Goal: Information Seeking & Learning: Find specific fact

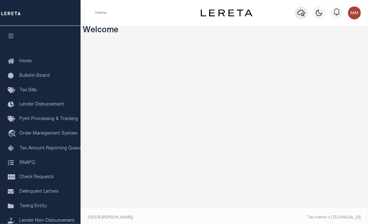
click at [299, 13] on icon "button" at bounding box center [302, 13] width 8 height 8
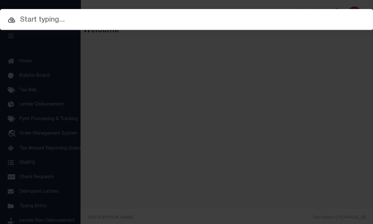
click at [221, 22] on input "text" at bounding box center [186, 20] width 373 height 11
paste input "000358000180080"
type input "000358000180080"
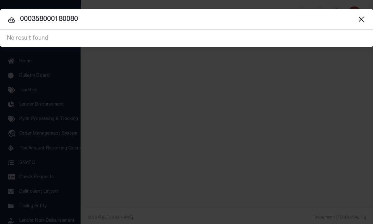
drag, startPoint x: 97, startPoint y: 21, endPoint x: -290, endPoint y: -40, distance: 391.3
click at [0, 0] on html "Home Profile" at bounding box center [186, 113] width 373 height 227
click at [34, 21] on input "r000018586" at bounding box center [186, 19] width 373 height 11
type input "r0000018586"
drag, startPoint x: 61, startPoint y: 14, endPoint x: -150, endPoint y: -10, distance: 212.5
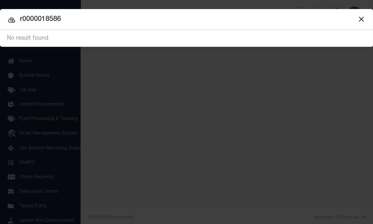
click at [0, 0] on html "Home Profile" at bounding box center [186, 113] width 373 height 227
type input "brendan dean"
drag, startPoint x: 70, startPoint y: 18, endPoint x: -350, endPoint y: -40, distance: 423.8
click at [0, 0] on html "Home Profile" at bounding box center [186, 113] width 373 height 227
type input "3500 claremont"
